Goal: Navigation & Orientation: Find specific page/section

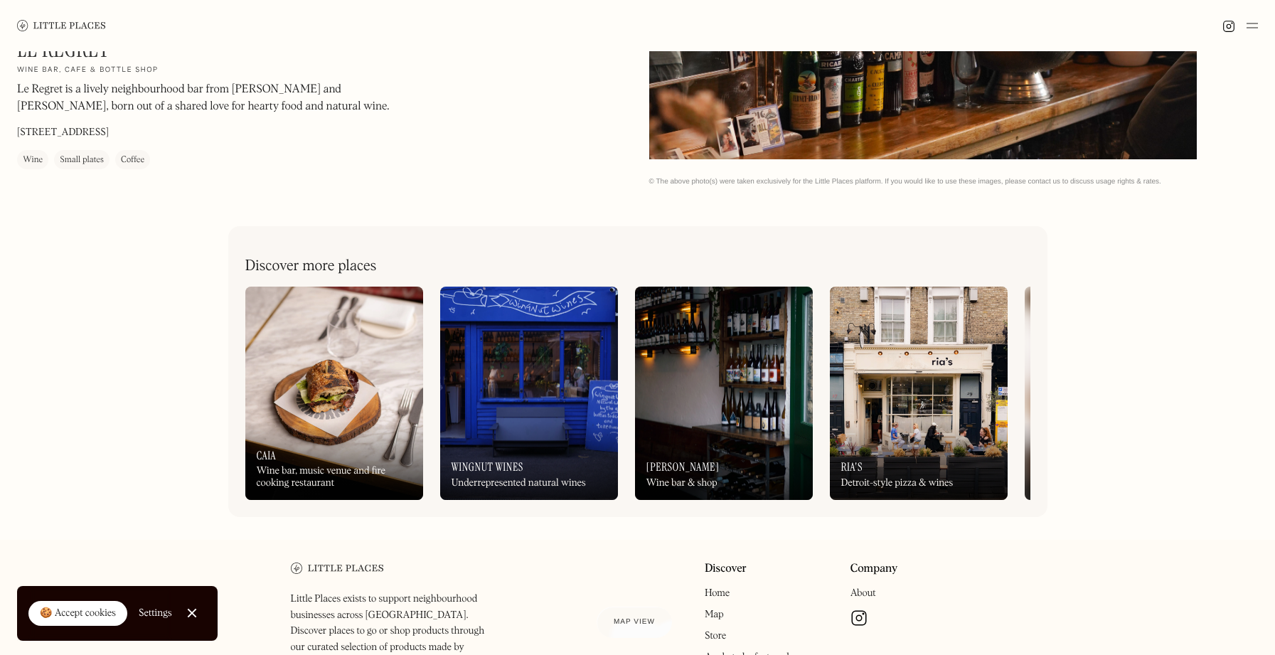
scroll to position [704, 0]
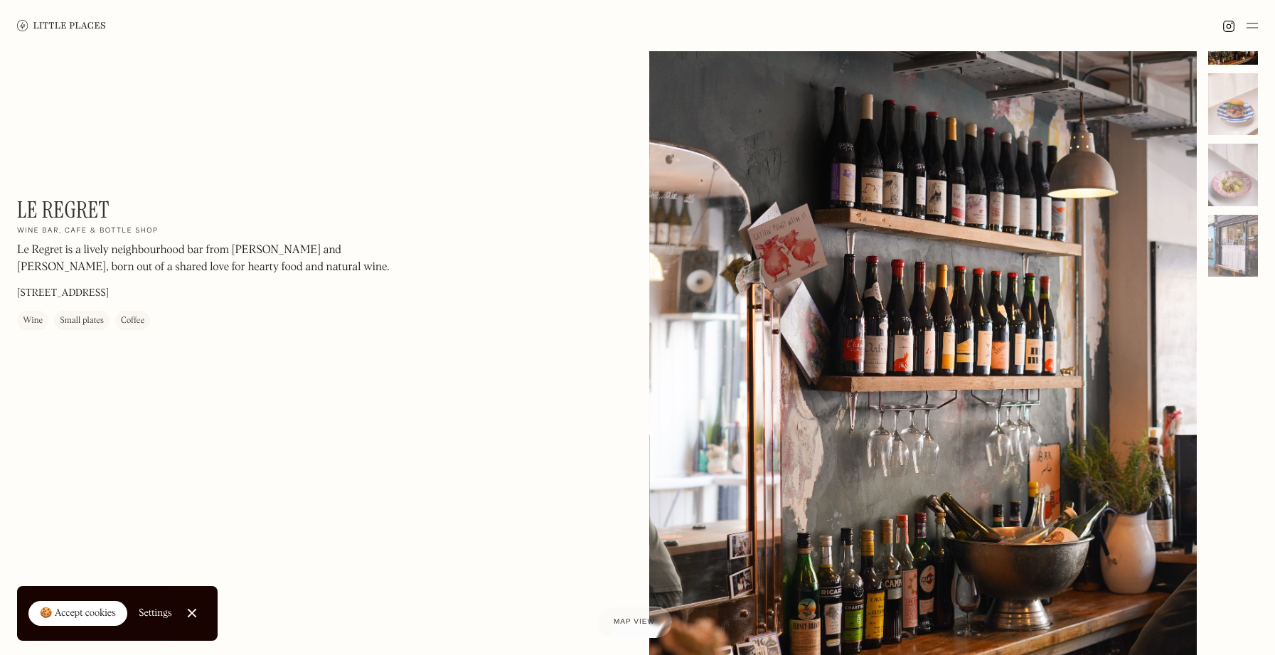
click at [1159, 378] on div at bounding box center [923, 344] width 548 height 685
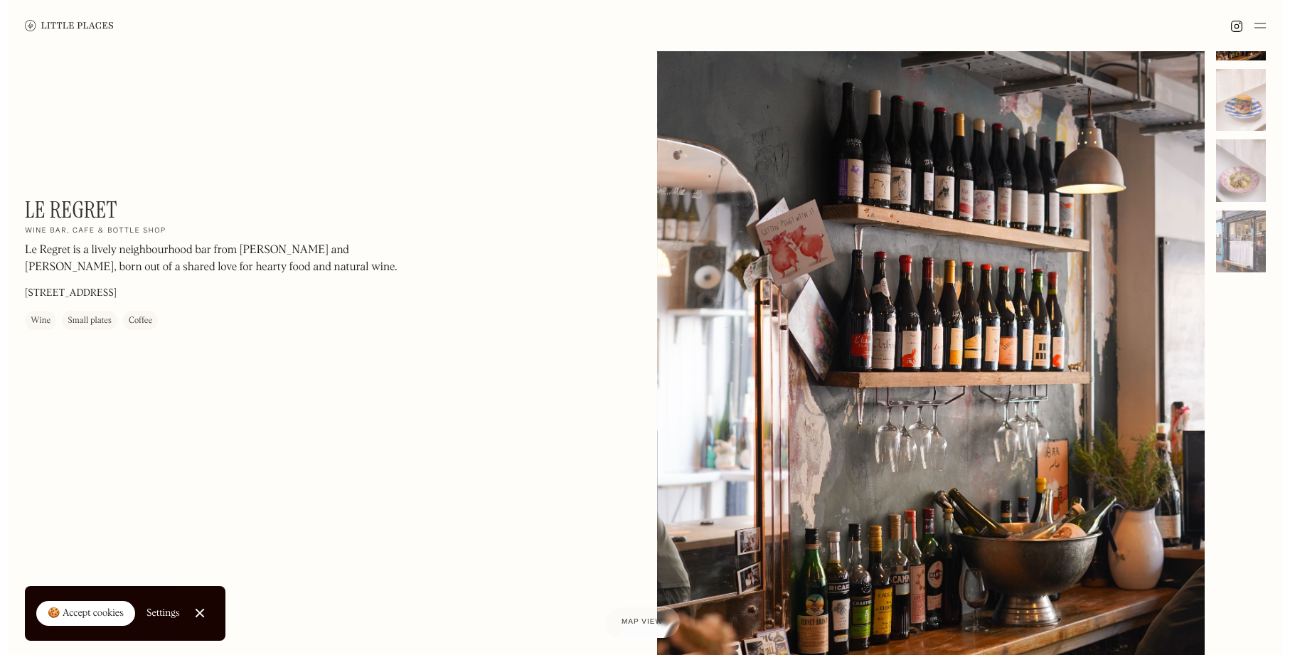
scroll to position [69, 0]
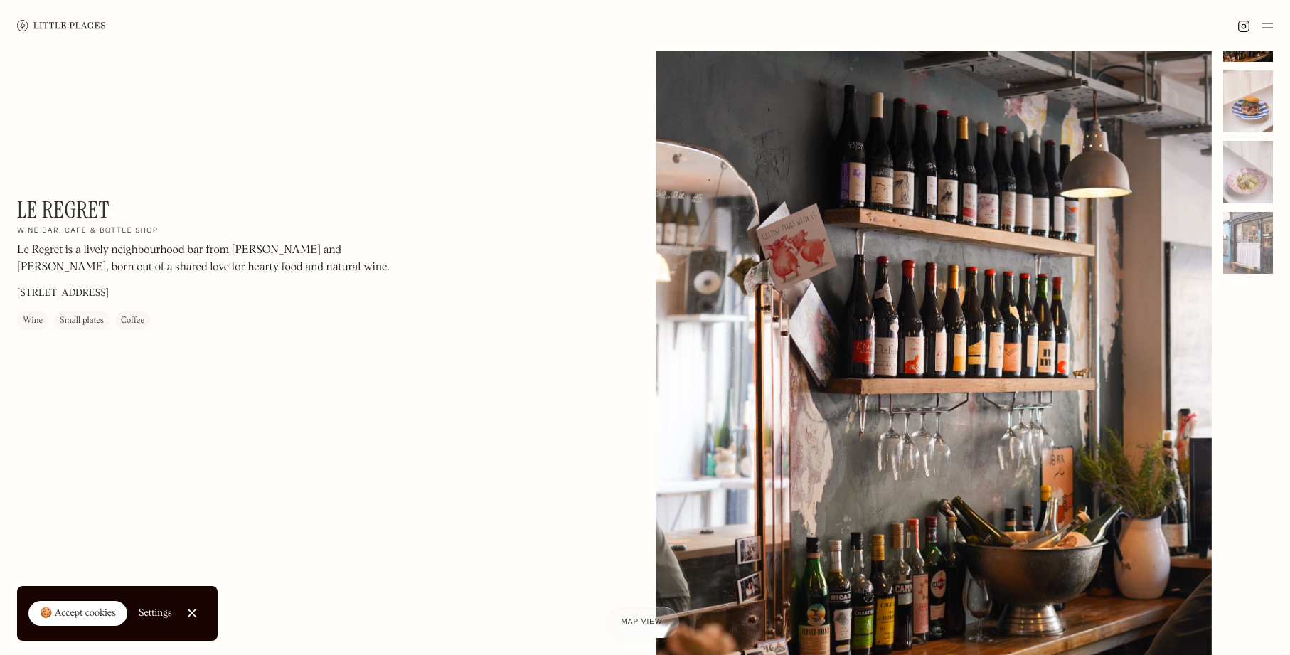
click at [1232, 115] on div at bounding box center [1248, 101] width 50 height 63
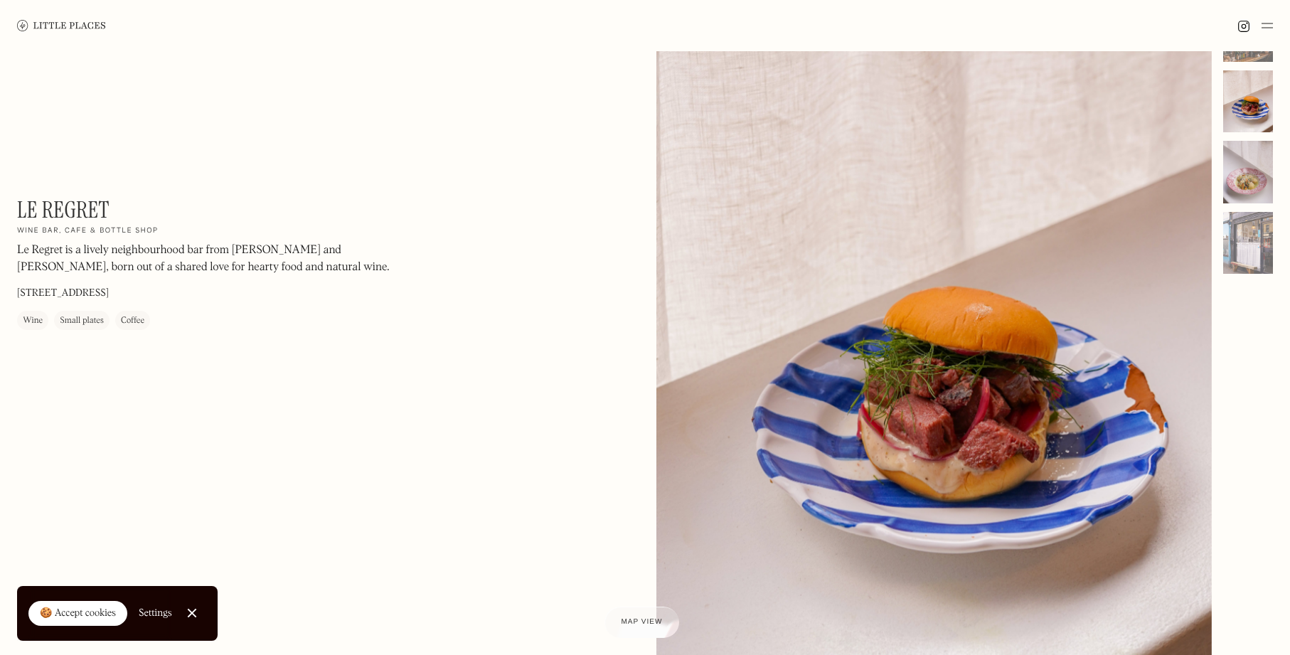
click at [1260, 183] on div at bounding box center [1248, 172] width 50 height 63
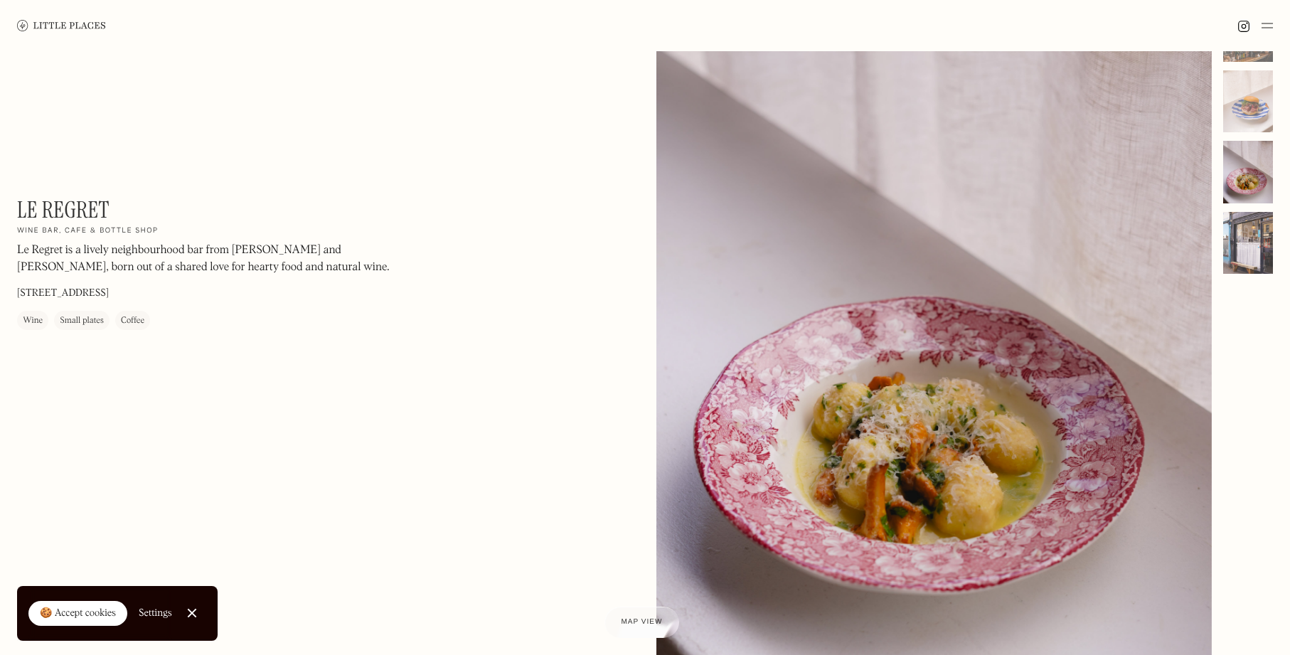
click at [1252, 258] on div at bounding box center [1248, 243] width 50 height 63
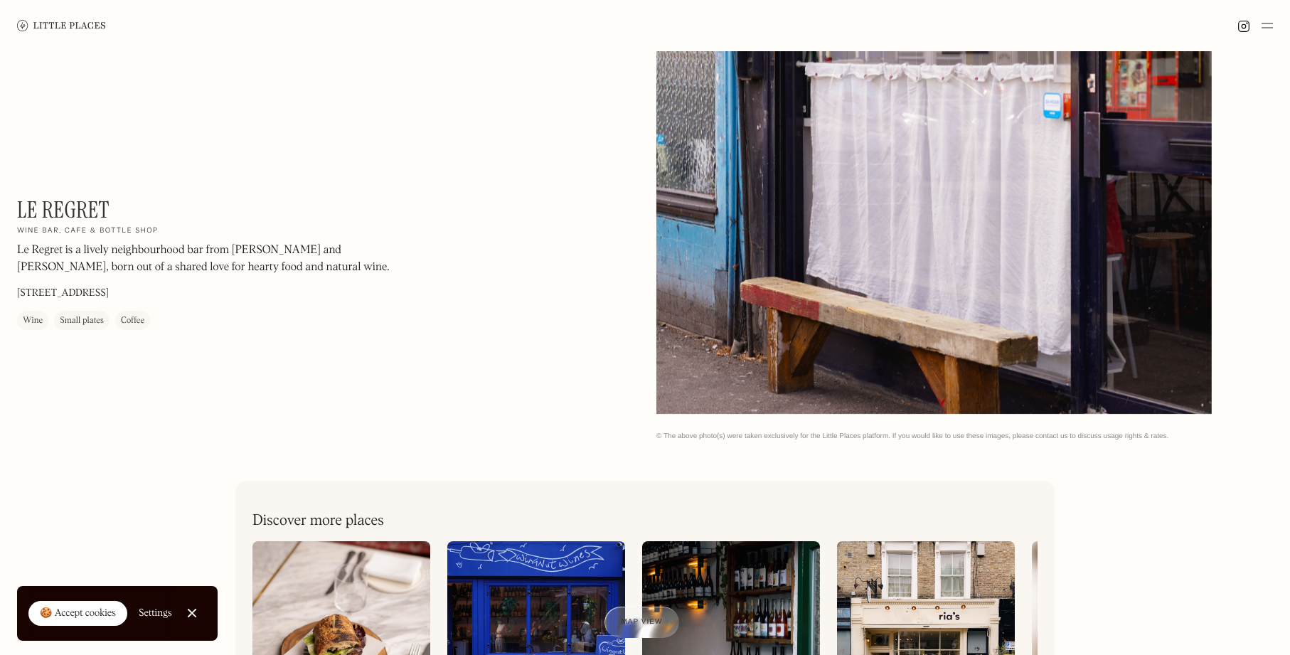
scroll to position [0, 0]
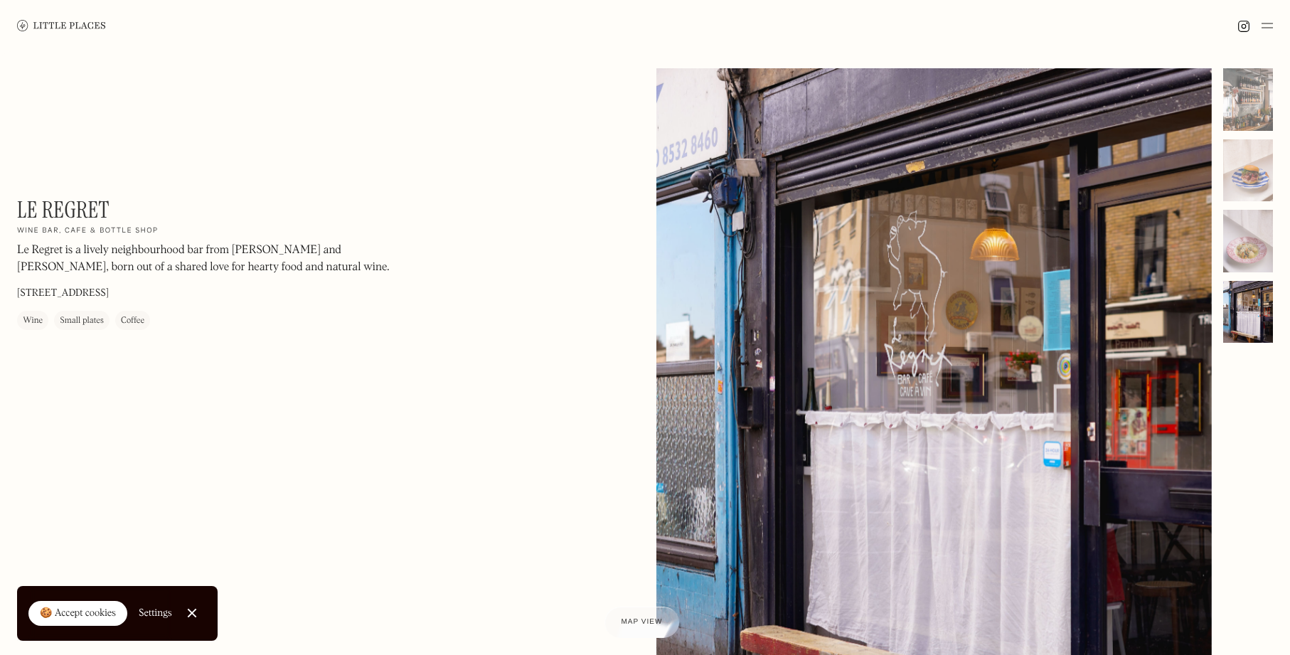
click at [49, 28] on img at bounding box center [61, 25] width 89 height 11
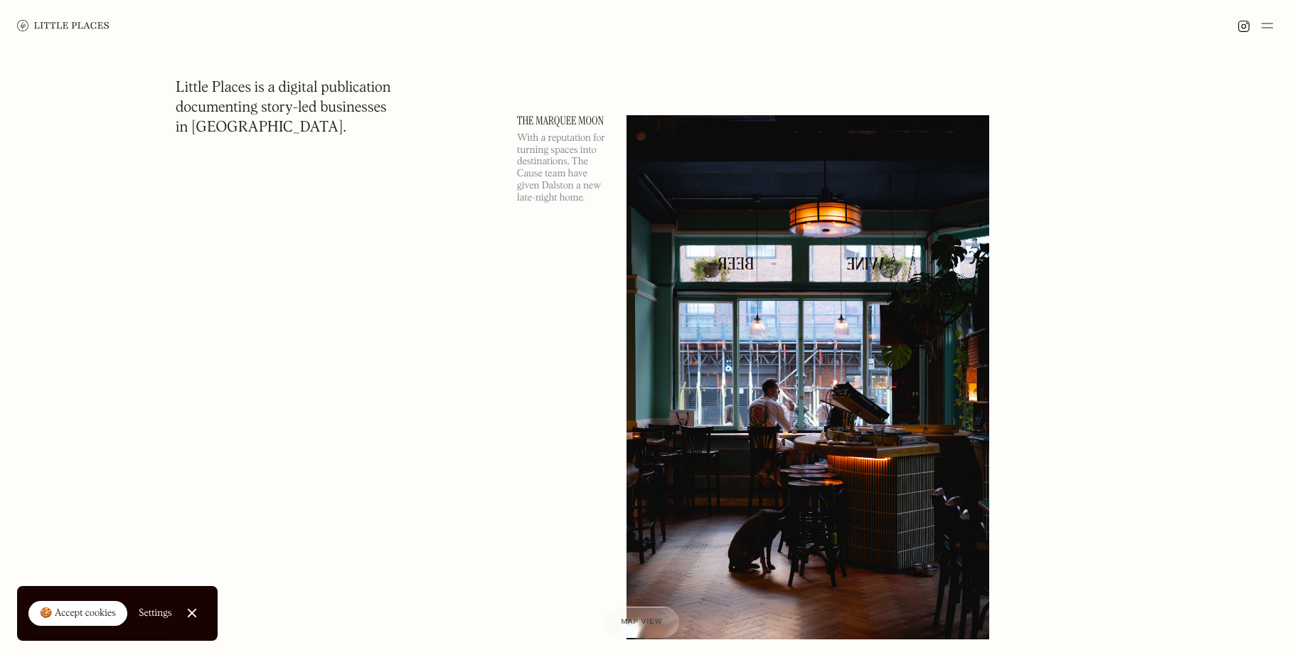
scroll to position [626, 0]
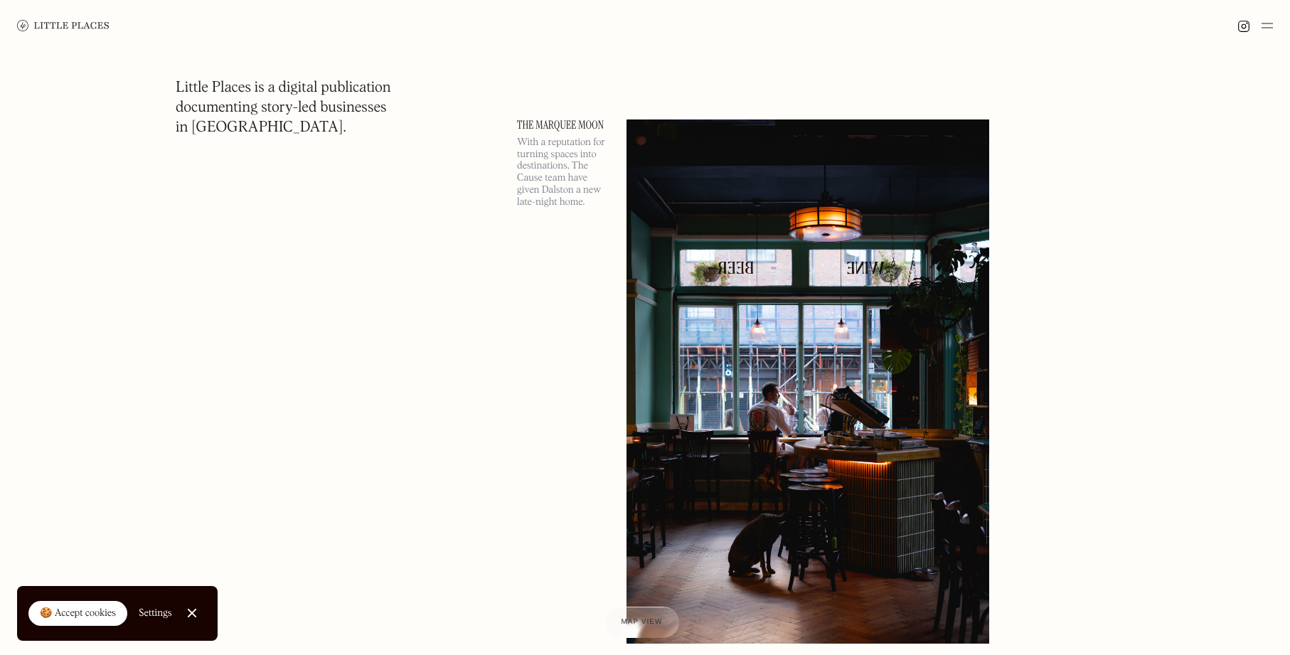
drag, startPoint x: 607, startPoint y: 124, endPoint x: 1236, endPoint y: 4, distance: 640.8
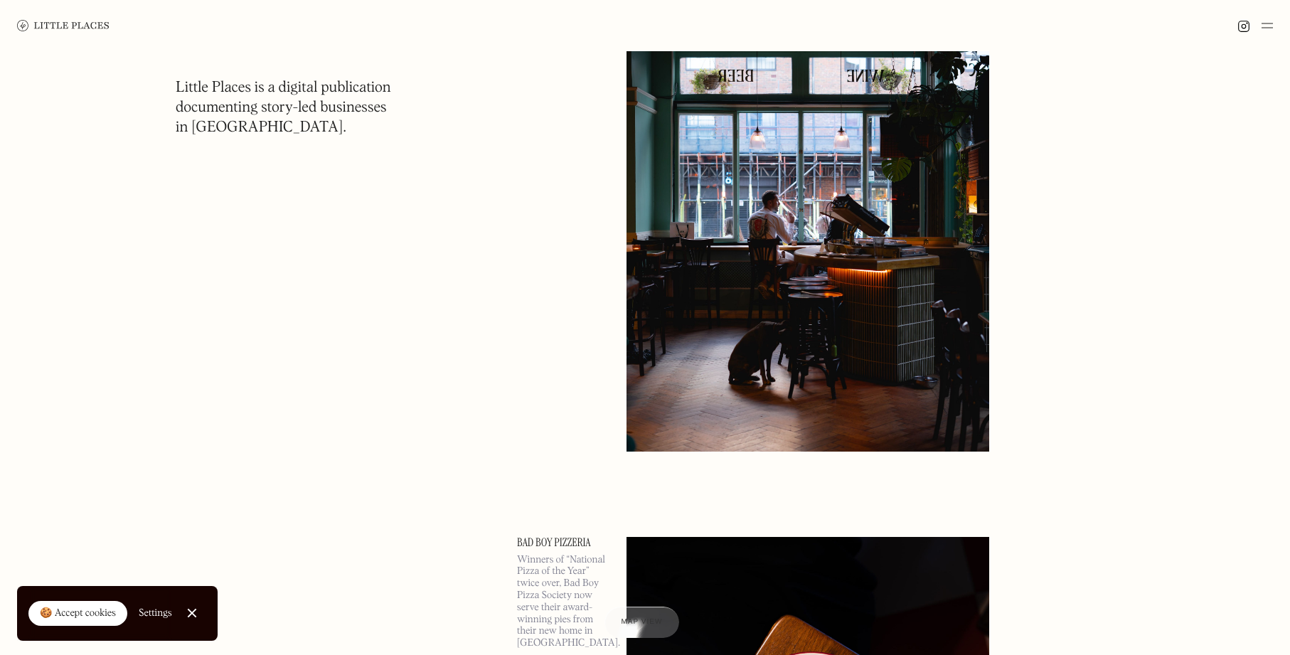
scroll to position [0, 0]
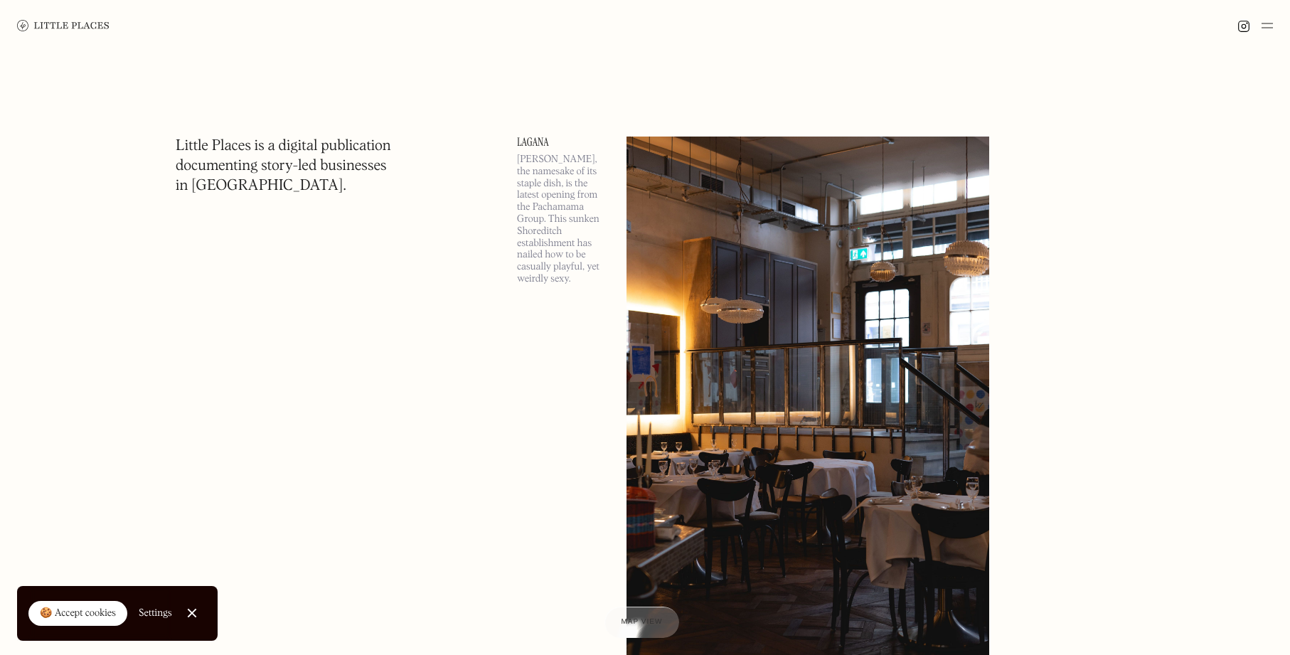
click at [1267, 27] on img at bounding box center [1266, 25] width 11 height 17
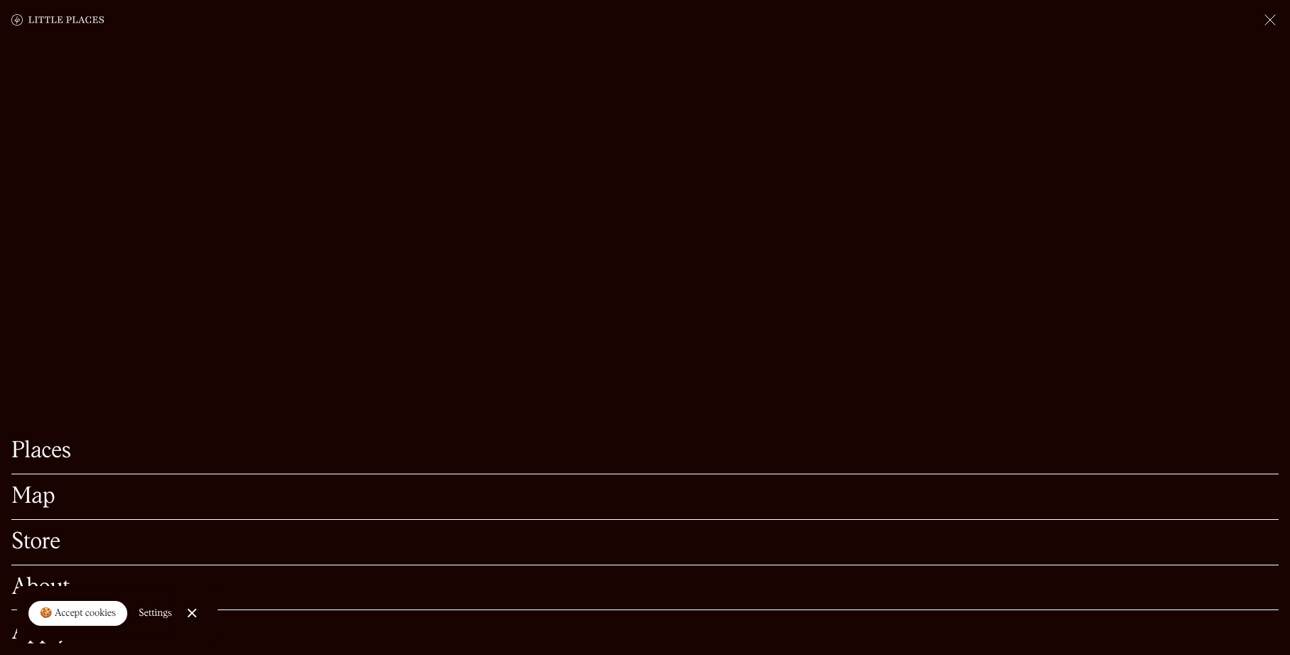
click at [151, 462] on div "Places" at bounding box center [644, 452] width 1267 height 46
click at [46, 448] on link "Places" at bounding box center [644, 451] width 1267 height 22
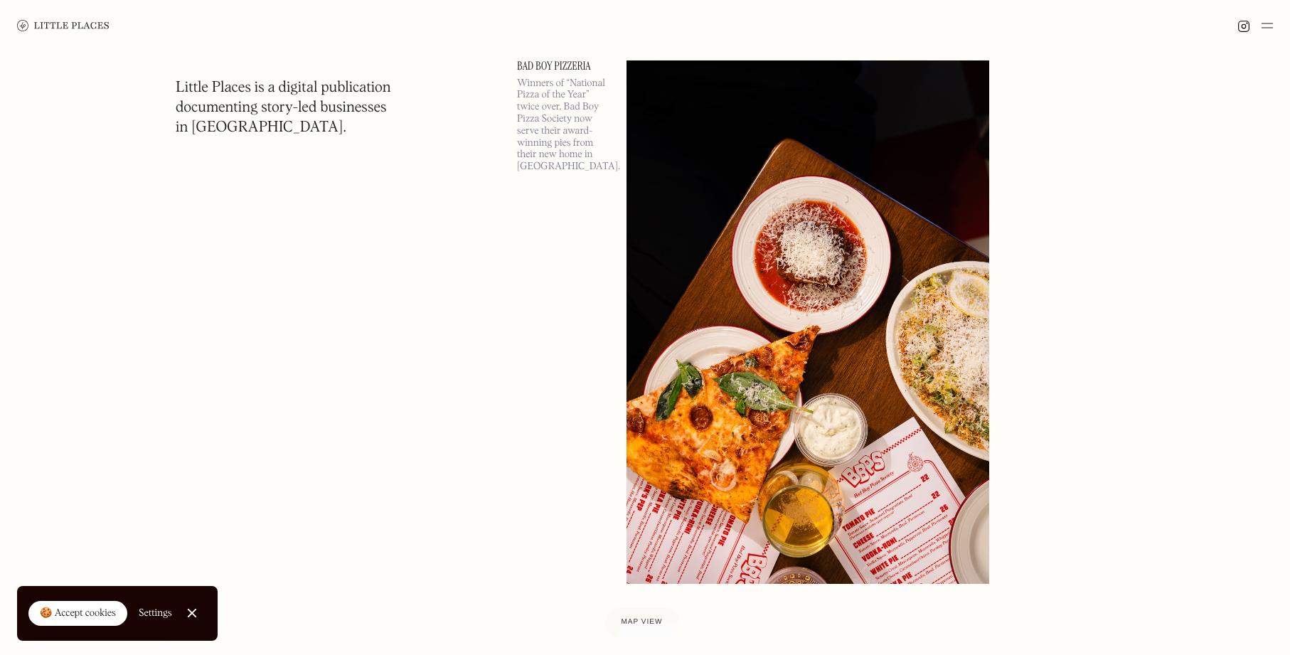
scroll to position [1299, 0]
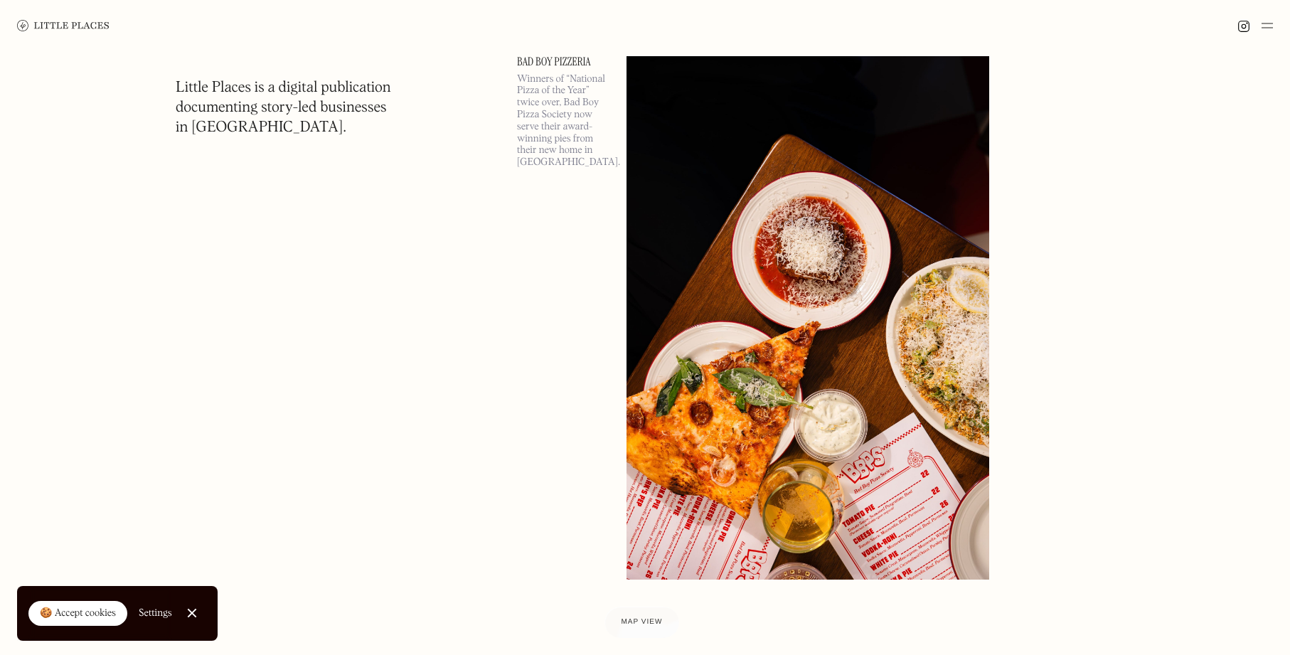
click at [95, 618] on div "🍪 Accept cookies" at bounding box center [78, 614] width 76 height 14
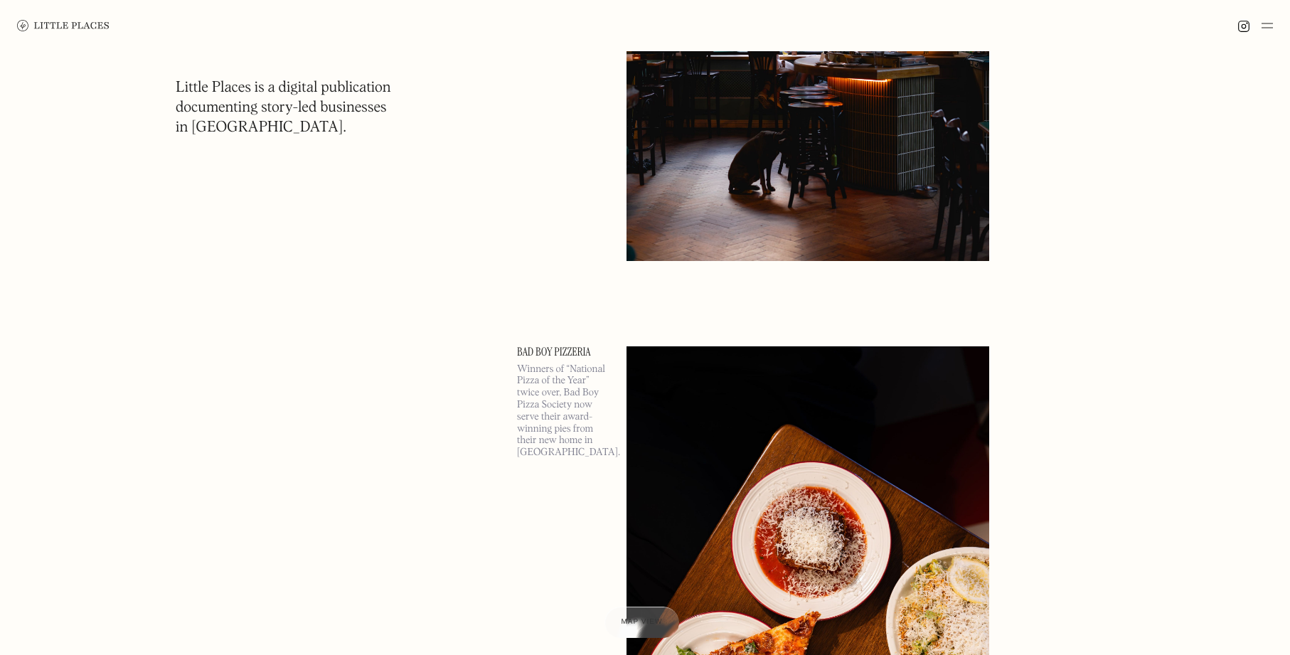
scroll to position [0, 0]
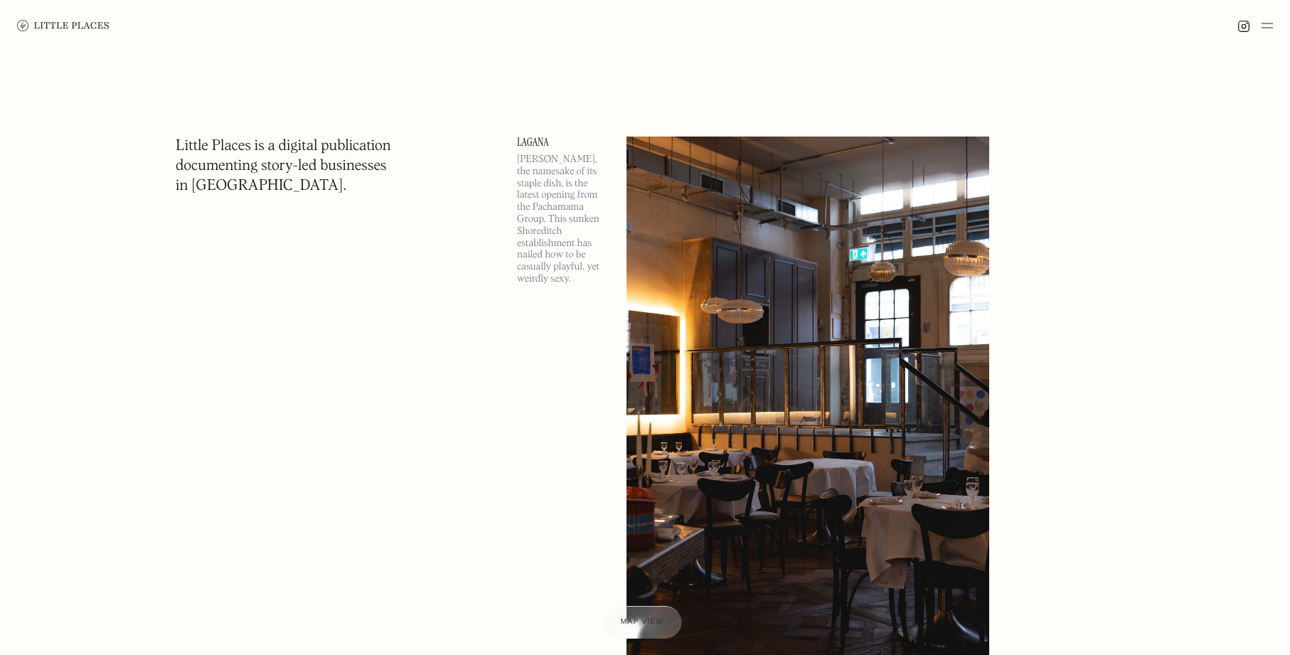
click at [646, 624] on span "Map view" at bounding box center [641, 622] width 43 height 9
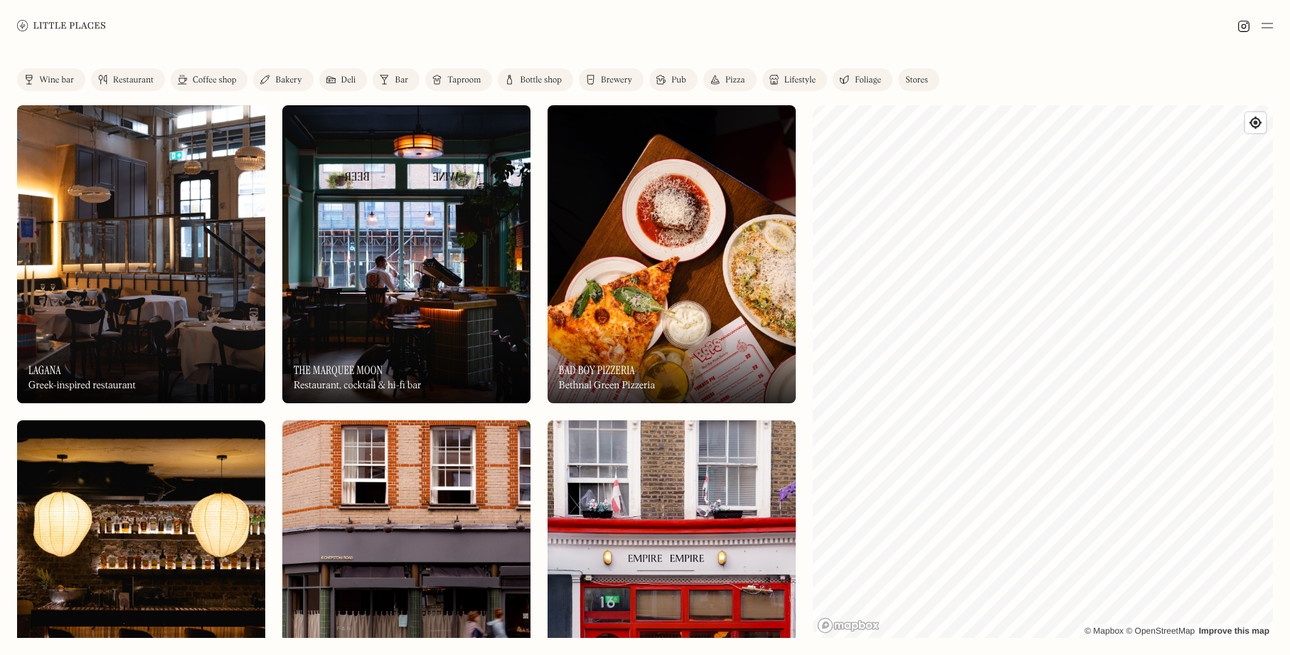
click at [398, 80] on div "Bar" at bounding box center [402, 80] width 14 height 9
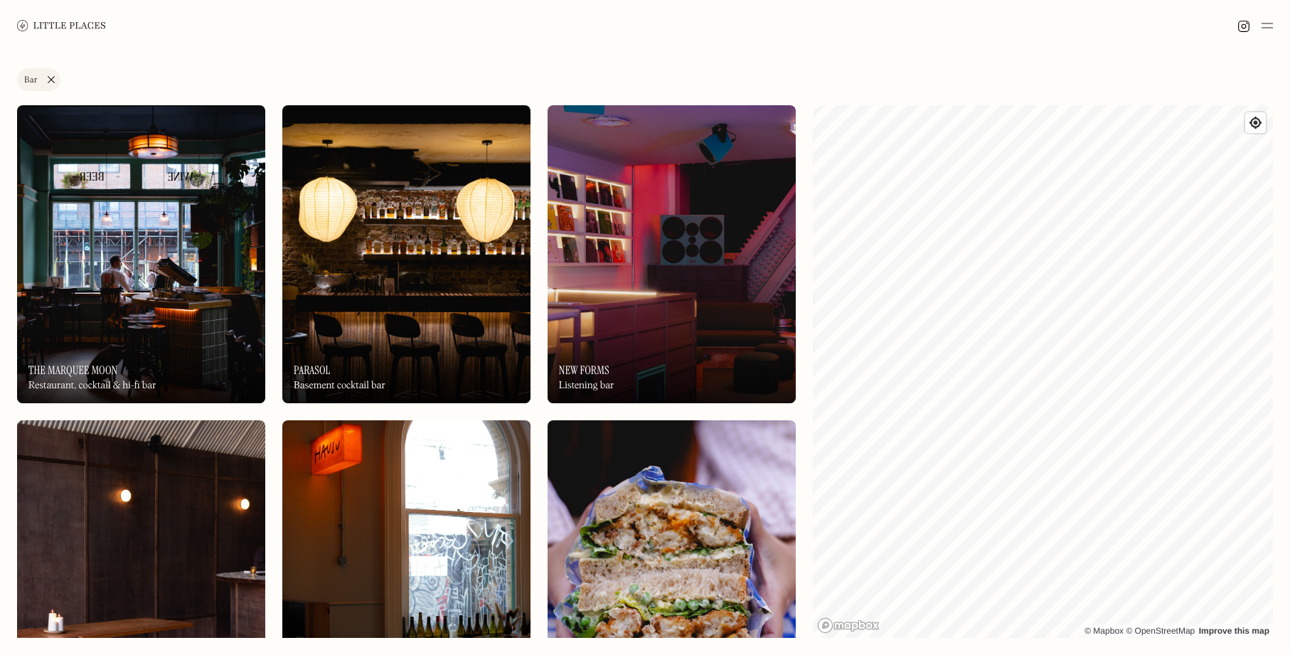
click at [53, 77] on link "Bar" at bounding box center [38, 79] width 43 height 23
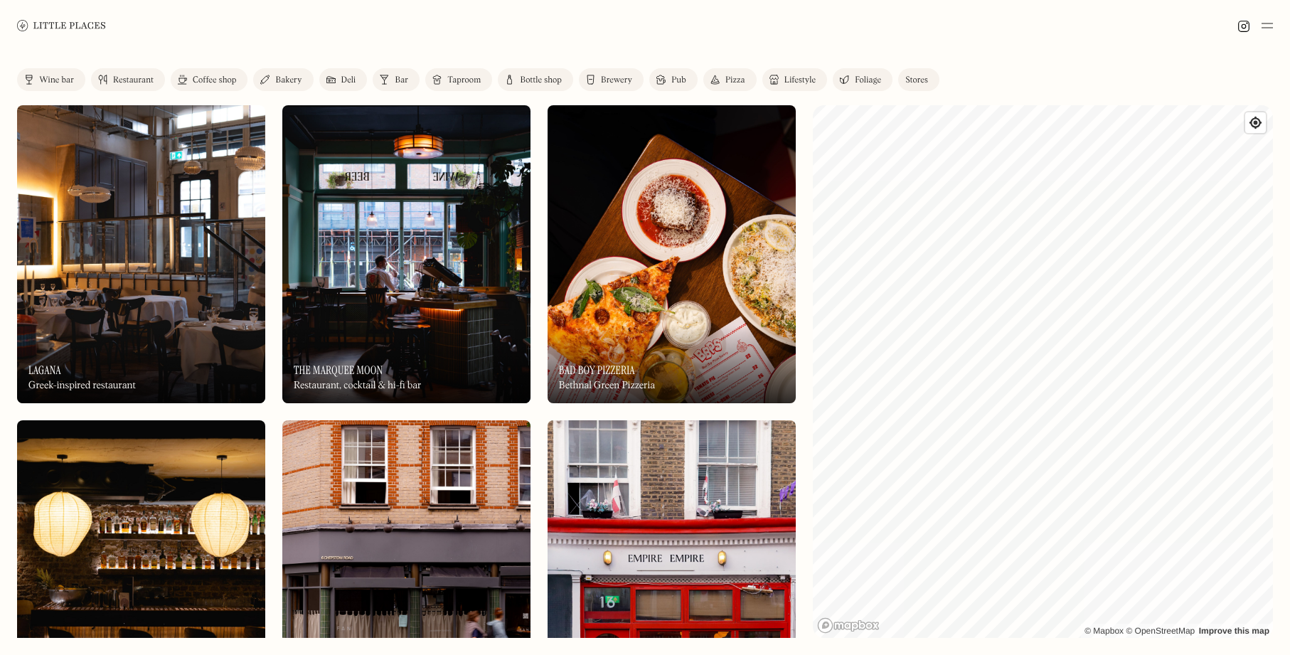
click at [45, 75] on link "Wine bar" at bounding box center [51, 79] width 68 height 23
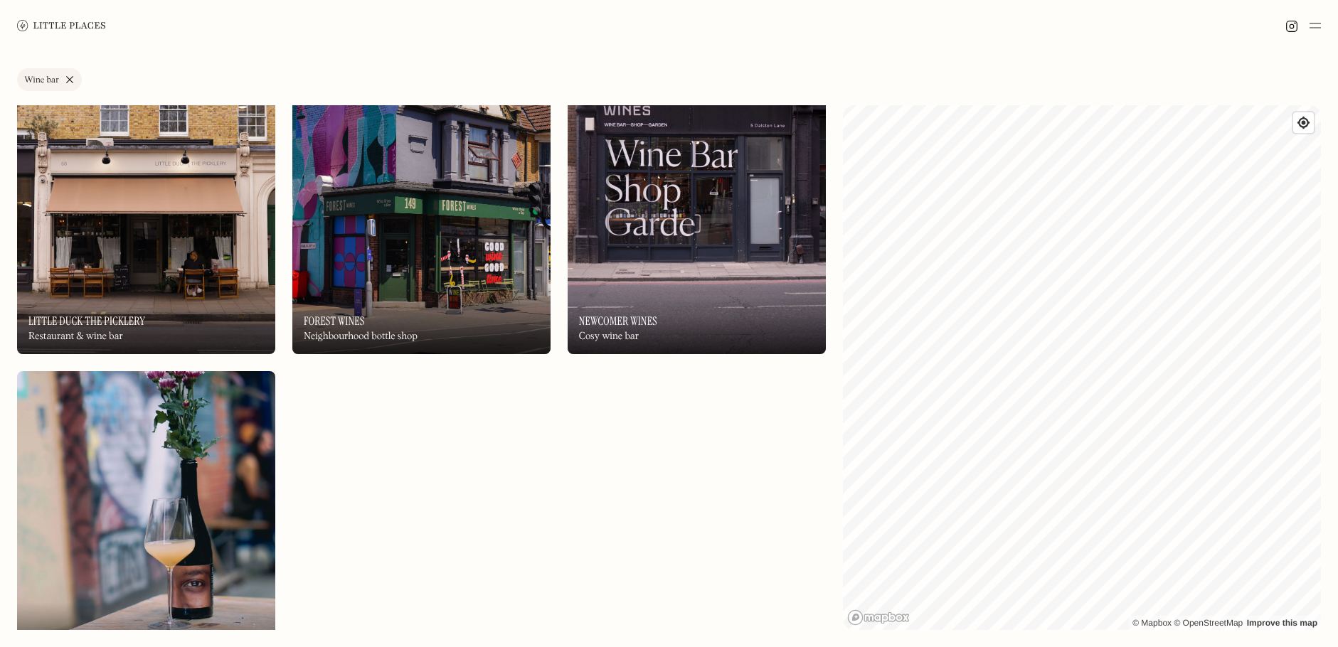
scroll to position [5010, 0]
